Goal: Information Seeking & Learning: Learn about a topic

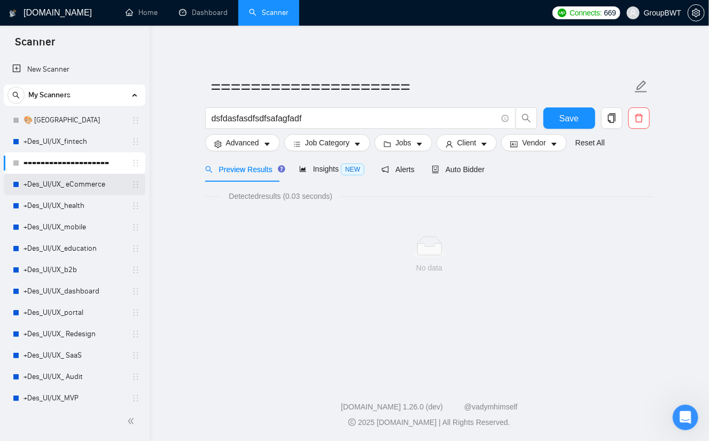
click at [84, 178] on link "+Des_UI/UX_ eCommerce" at bounding box center [73, 184] width 101 height 21
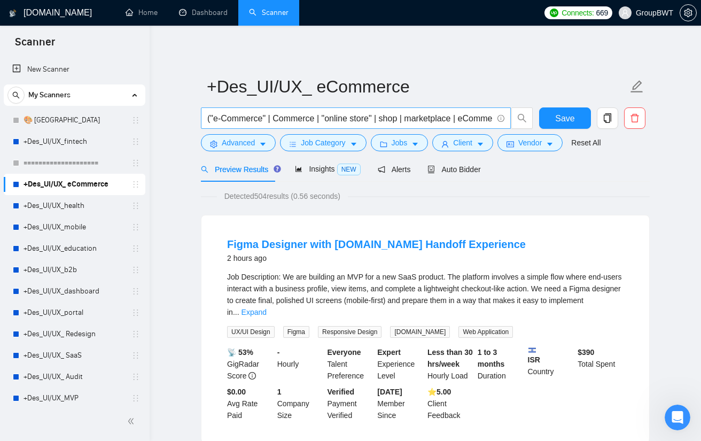
click at [272, 118] on input "("e-Commerce" | Commerce | "online store" | shop | marketplace | eCommerce | "w…" at bounding box center [349, 118] width 285 height 13
drag, startPoint x: 78, startPoint y: 328, endPoint x: 81, endPoint y: 336, distance: 8.1
click at [78, 328] on link "+Des_UI/UX_ Redesign" at bounding box center [73, 333] width 101 height 21
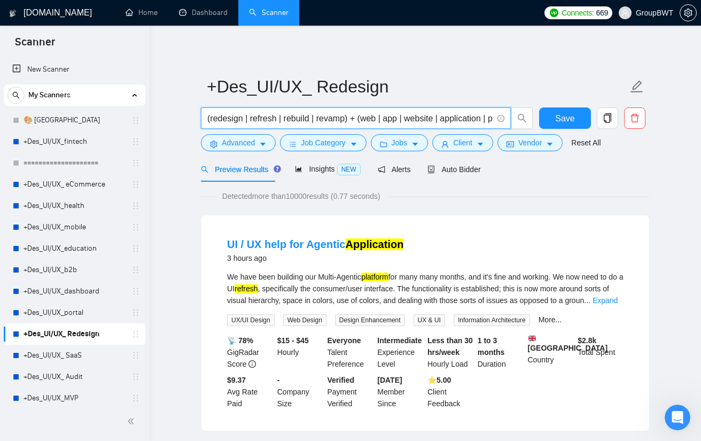
scroll to position [0, 28]
drag, startPoint x: 415, startPoint y: 119, endPoint x: 482, endPoint y: 119, distance: 66.8
click at [482, 119] on input "(redesign | refresh | rebuild | revamp) + (web | app | website | application | …" at bounding box center [349, 118] width 285 height 13
click at [446, 119] on input "(redesign | refresh | rebuild | revamp) + (web | app | website | application | …" at bounding box center [349, 118] width 285 height 13
